Goal: Task Accomplishment & Management: Manage account settings

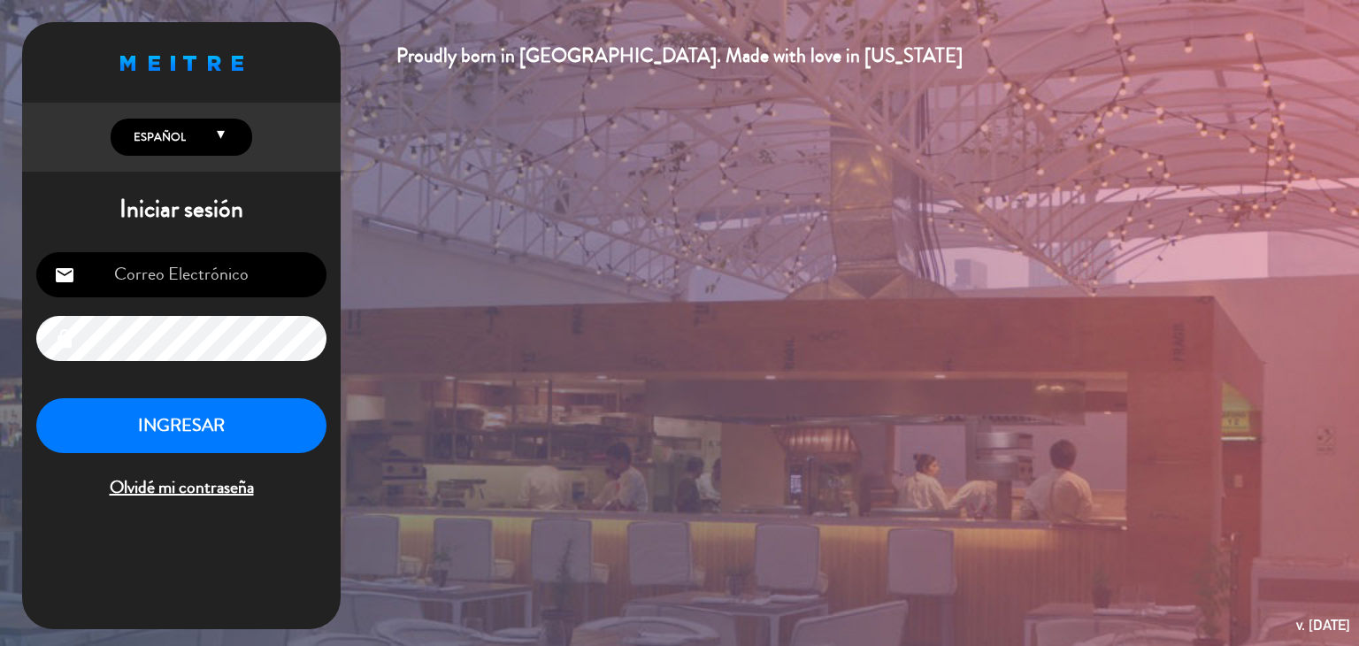
type input "[EMAIL_ADDRESS][DOMAIN_NAME]"
click at [205, 426] on button "INGRESAR" at bounding box center [181, 426] width 290 height 56
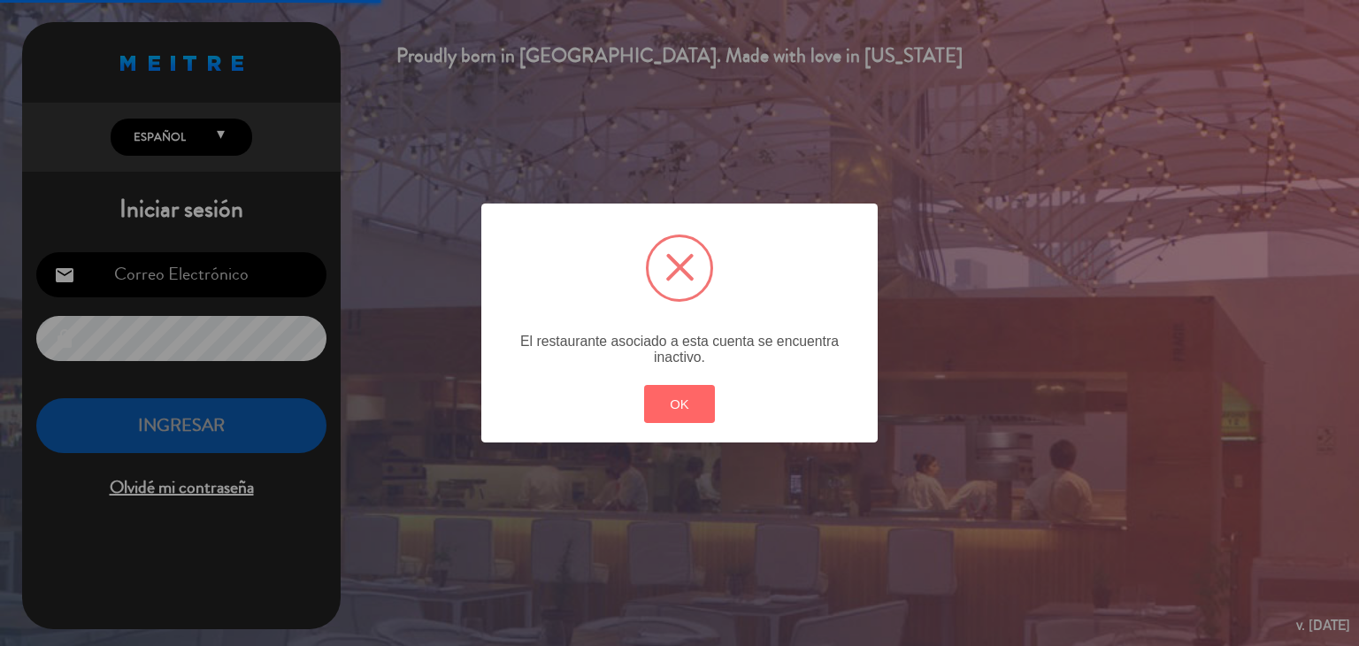
type input "[EMAIL_ADDRESS][DOMAIN_NAME]"
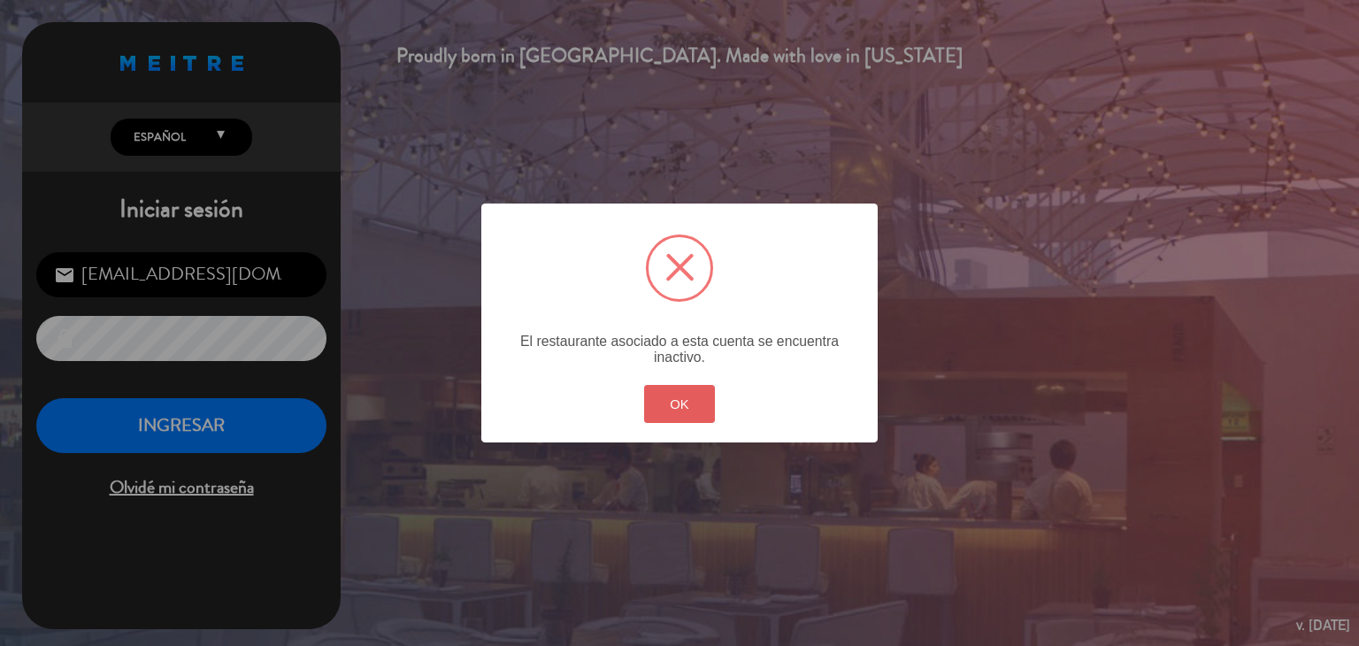
click at [668, 416] on button "OK" at bounding box center [680, 404] width 72 height 38
